Goal: Complete application form

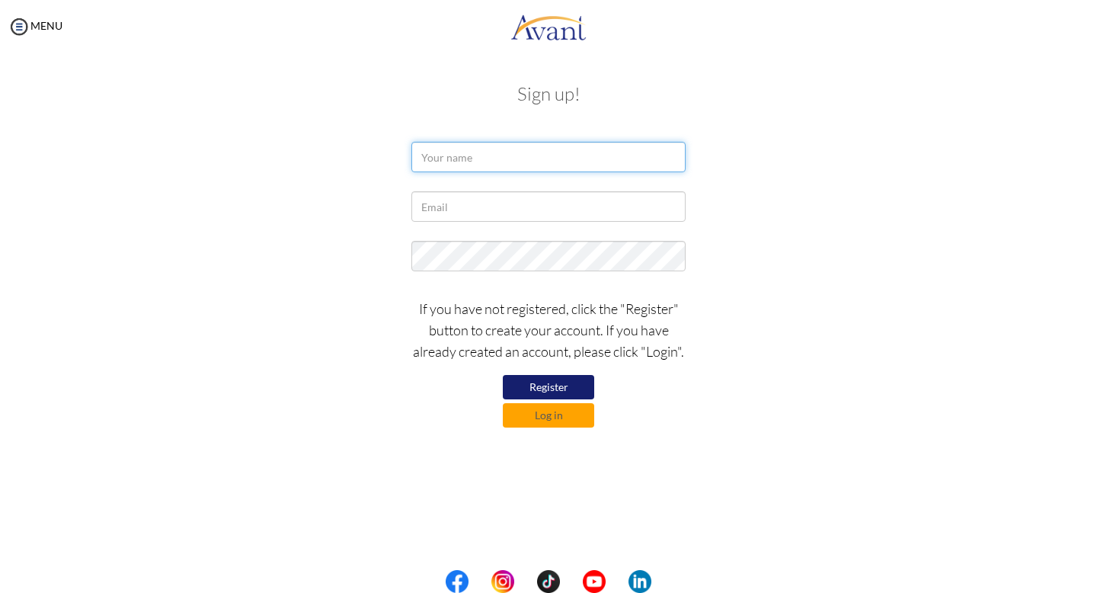
click at [561, 164] on input "text" at bounding box center [548, 157] width 274 height 30
type input "[PERSON_NAME] del [PERSON_NAME]"
click at [543, 155] on input "[PERSON_NAME] del [PERSON_NAME]" at bounding box center [548, 157] width 274 height 30
click at [471, 152] on input "[PERSON_NAME] del [PERSON_NAME]" at bounding box center [548, 157] width 274 height 30
click at [562, 153] on input "[PERSON_NAME] Dell [PERSON_NAME]" at bounding box center [548, 157] width 274 height 30
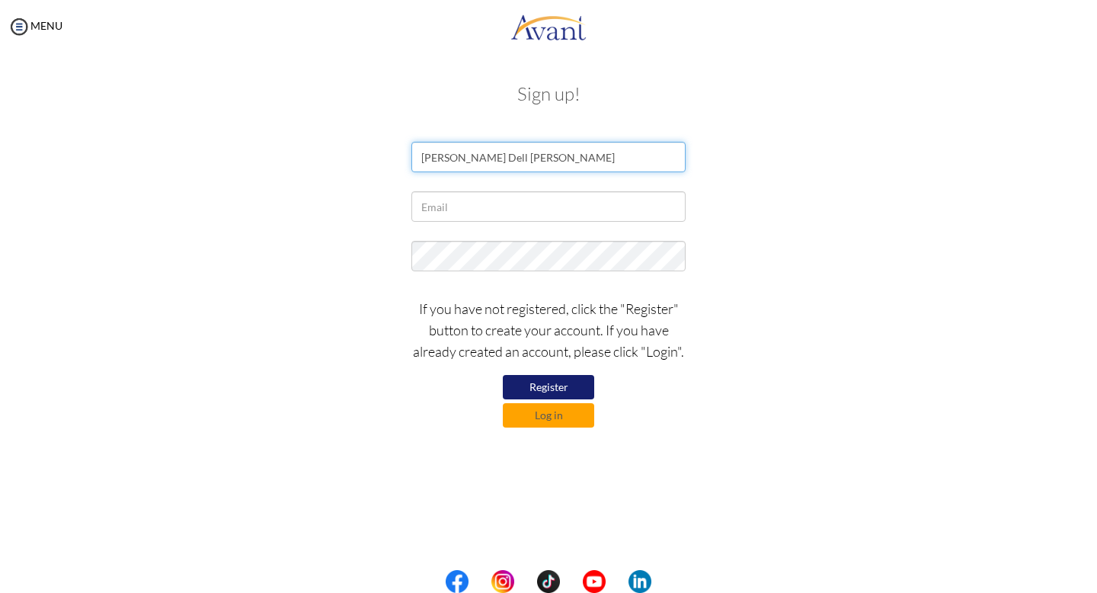
click at [479, 157] on input "[PERSON_NAME] Dell [PERSON_NAME]" at bounding box center [548, 157] width 274 height 30
type input "[PERSON_NAME] Del [PERSON_NAME]"
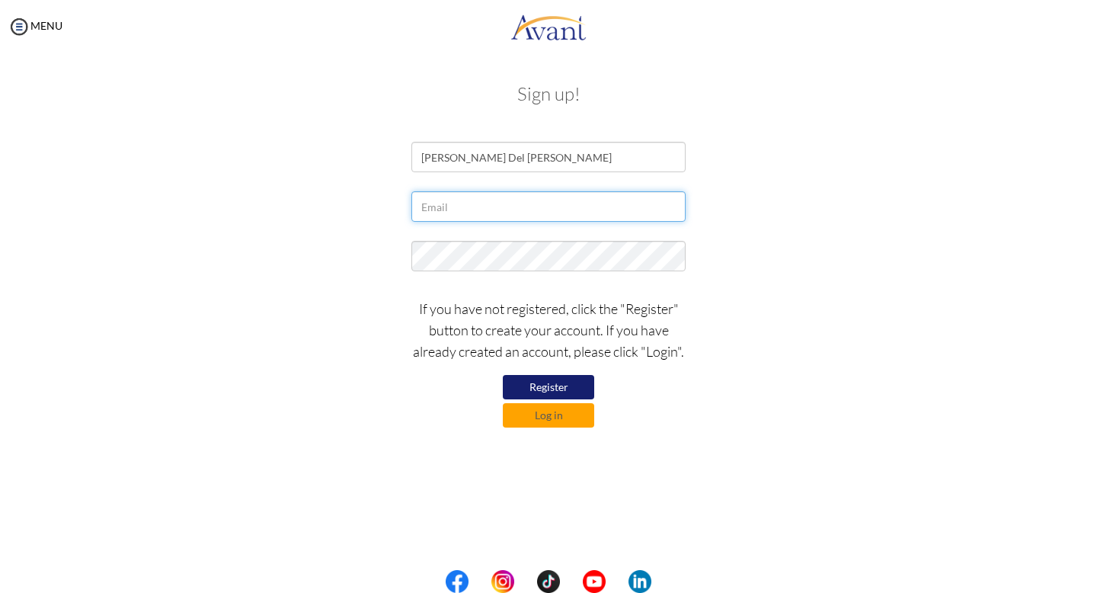
click at [462, 216] on input "text" at bounding box center [548, 206] width 274 height 30
type input "[EMAIL_ADDRESS][DOMAIN_NAME]"
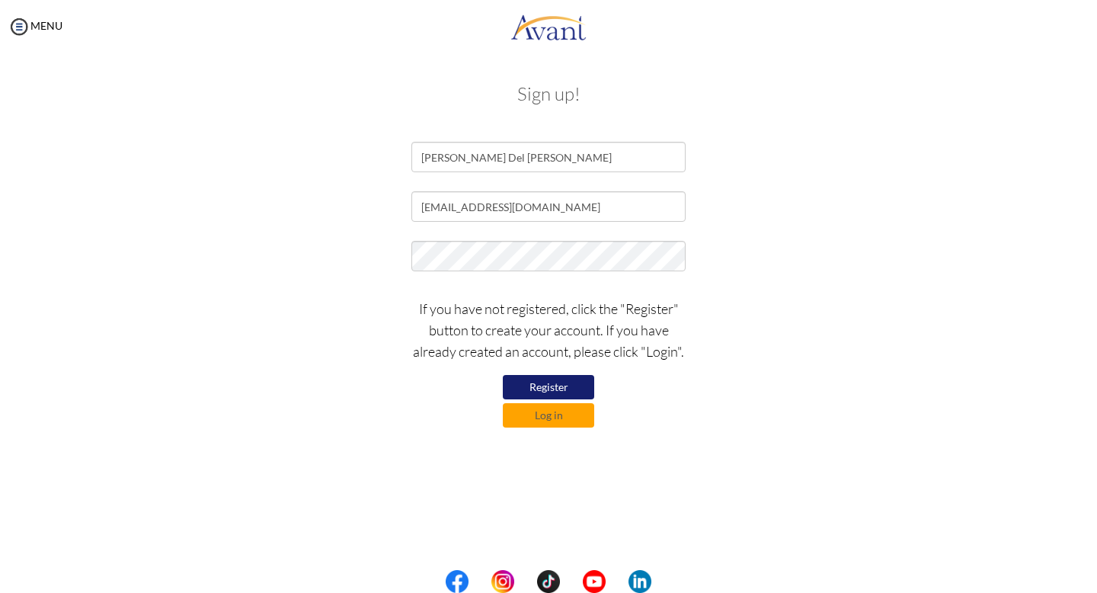
click at [552, 392] on button "Register" at bounding box center [548, 387] width 91 height 24
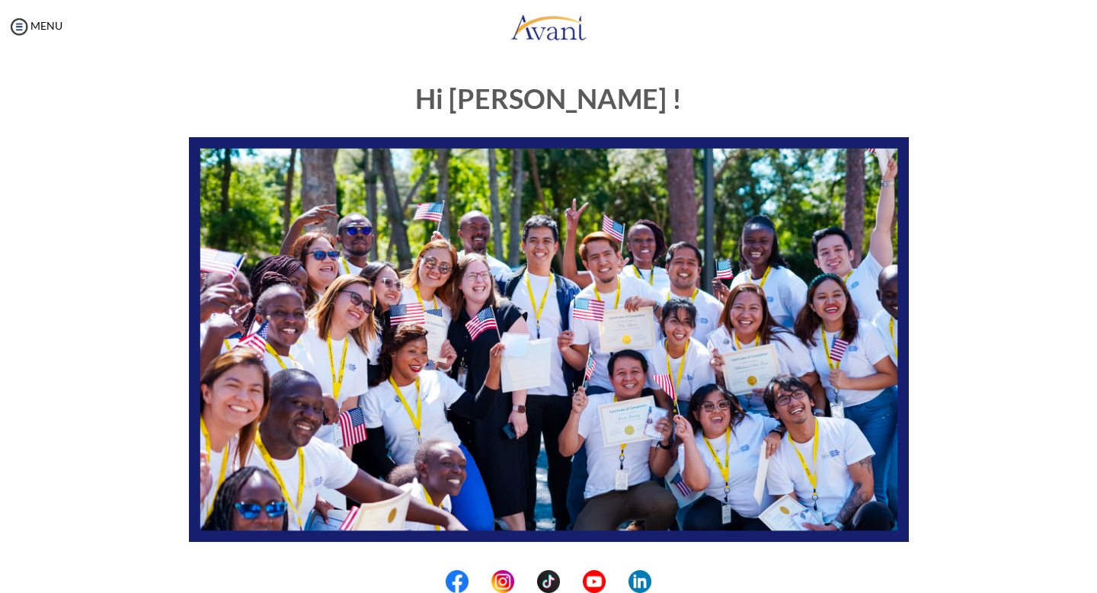
scroll to position [254, 0]
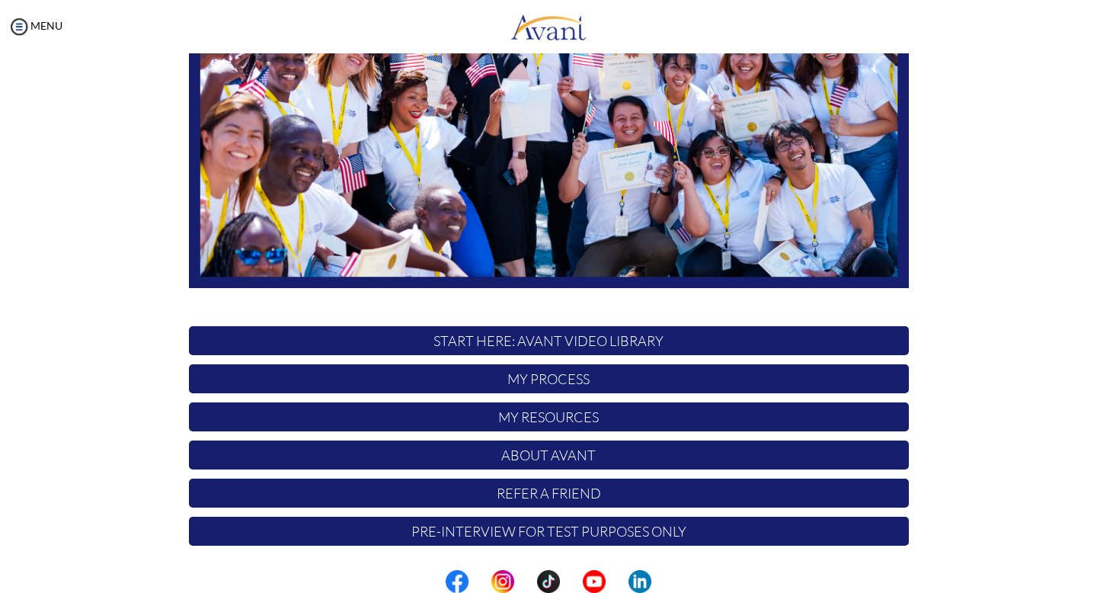
click at [510, 335] on p "START HERE: Avant Video Library" at bounding box center [549, 340] width 720 height 29
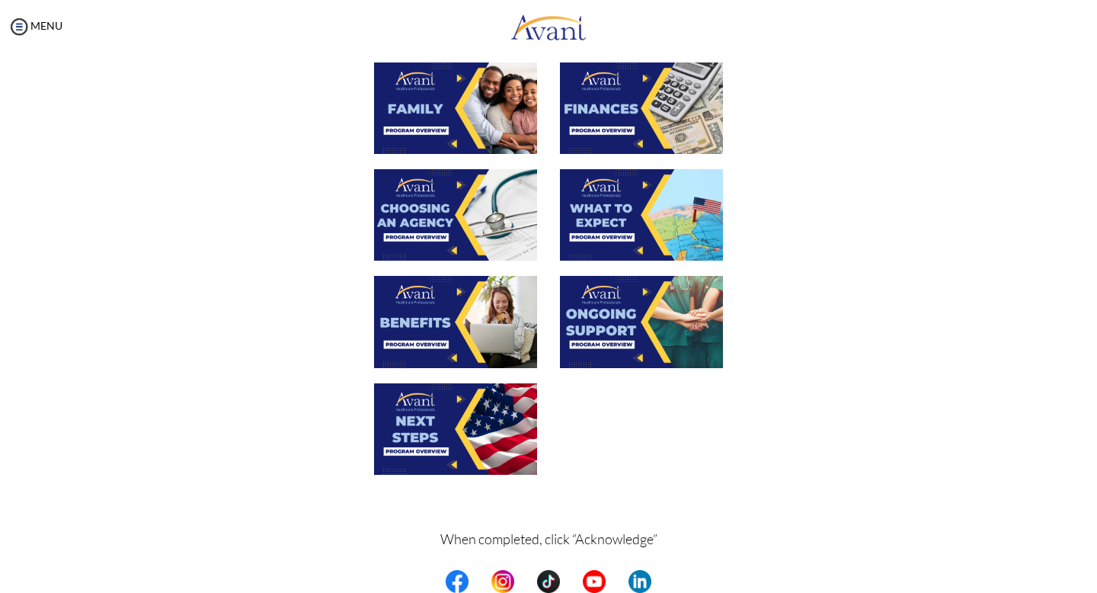
scroll to position [0, 0]
